Goal: Information Seeking & Learning: Check status

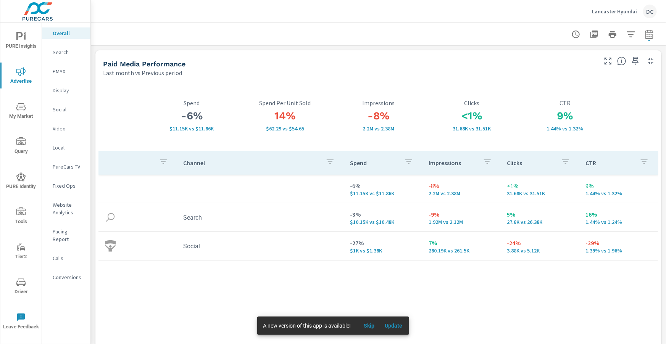
click at [22, 282] on icon "nav menu" at bounding box center [20, 282] width 9 height 9
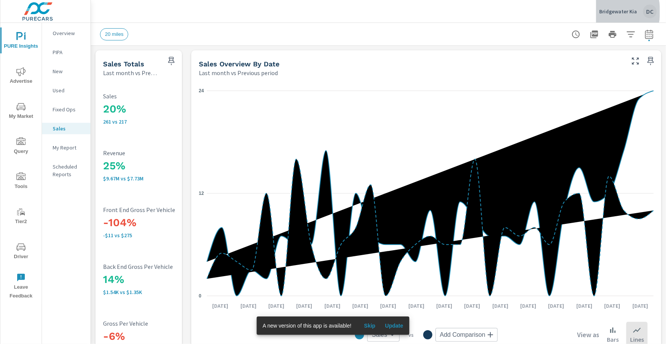
click at [603, 11] on p "Bridgewater Kia" at bounding box center [619, 11] width 38 height 7
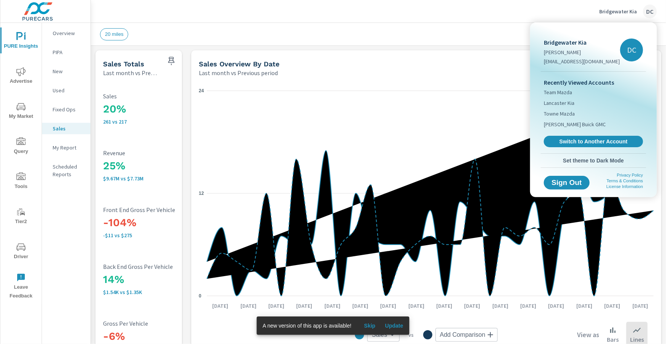
scroll to position [176, 0]
click at [561, 136] on link "Switch to Another Account" at bounding box center [594, 142] width 102 height 12
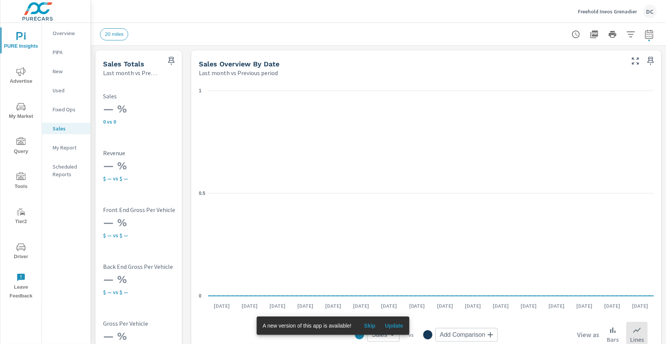
click at [24, 82] on span "Advertise" at bounding box center [21, 76] width 37 height 19
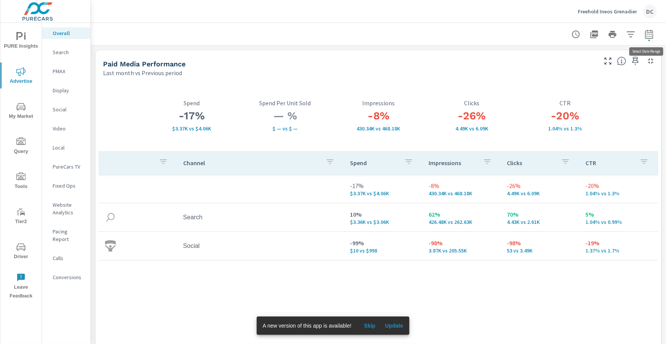
click at [649, 37] on icon "button" at bounding box center [649, 34] width 9 height 9
select select "Last month"
select select "Previous period"
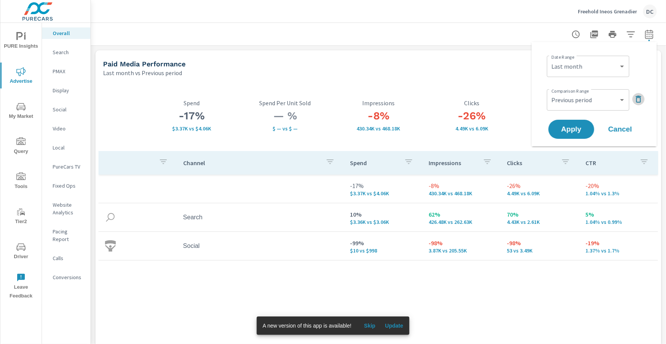
click at [637, 98] on icon "button" at bounding box center [638, 99] width 5 height 7
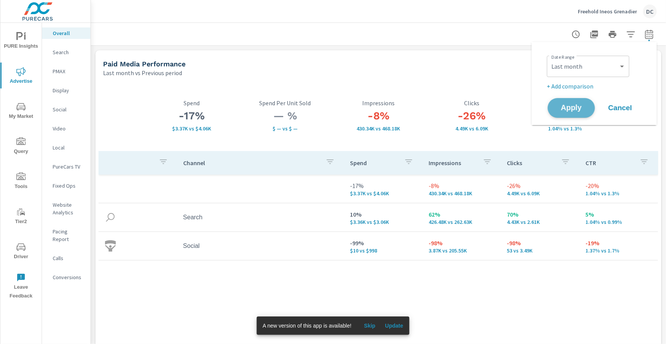
click at [570, 108] on span "Apply" at bounding box center [571, 108] width 31 height 7
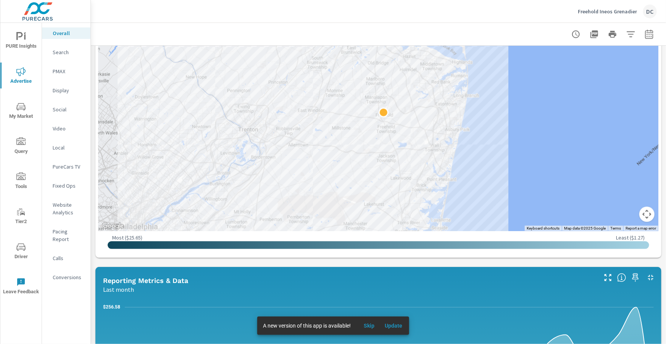
scroll to position [359, 0]
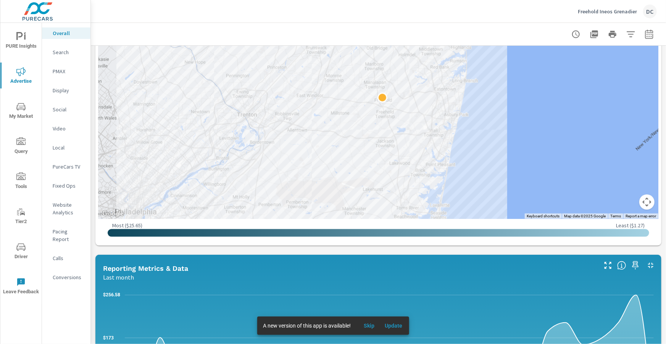
click at [65, 56] on p "Search" at bounding box center [69, 52] width 32 height 8
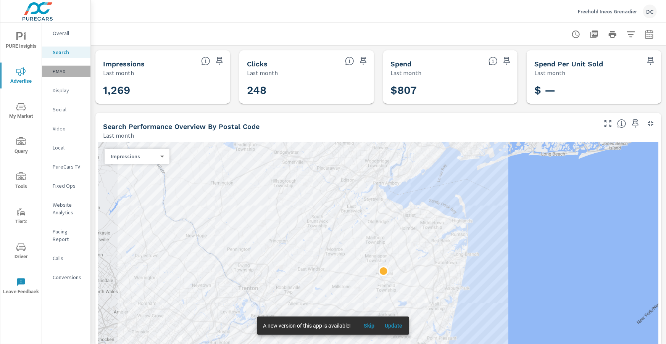
click at [64, 69] on p "PMAX" at bounding box center [69, 72] width 32 height 8
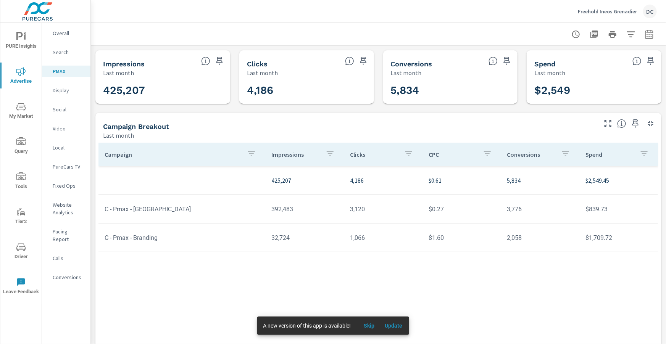
click at [22, 255] on span "Driver" at bounding box center [21, 252] width 37 height 19
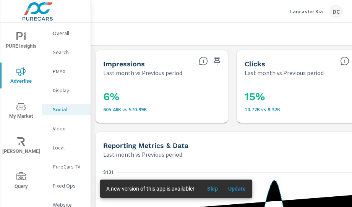
scroll to position [318, 0]
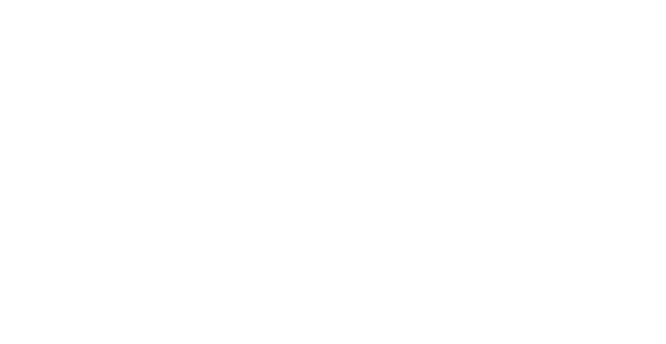
drag, startPoint x: 0, startPoint y: 0, endPoint x: 19, endPoint y: 68, distance: 70.6
click at [19, 0] on html at bounding box center [333, 0] width 666 height 0
